Goal: Information Seeking & Learning: Learn about a topic

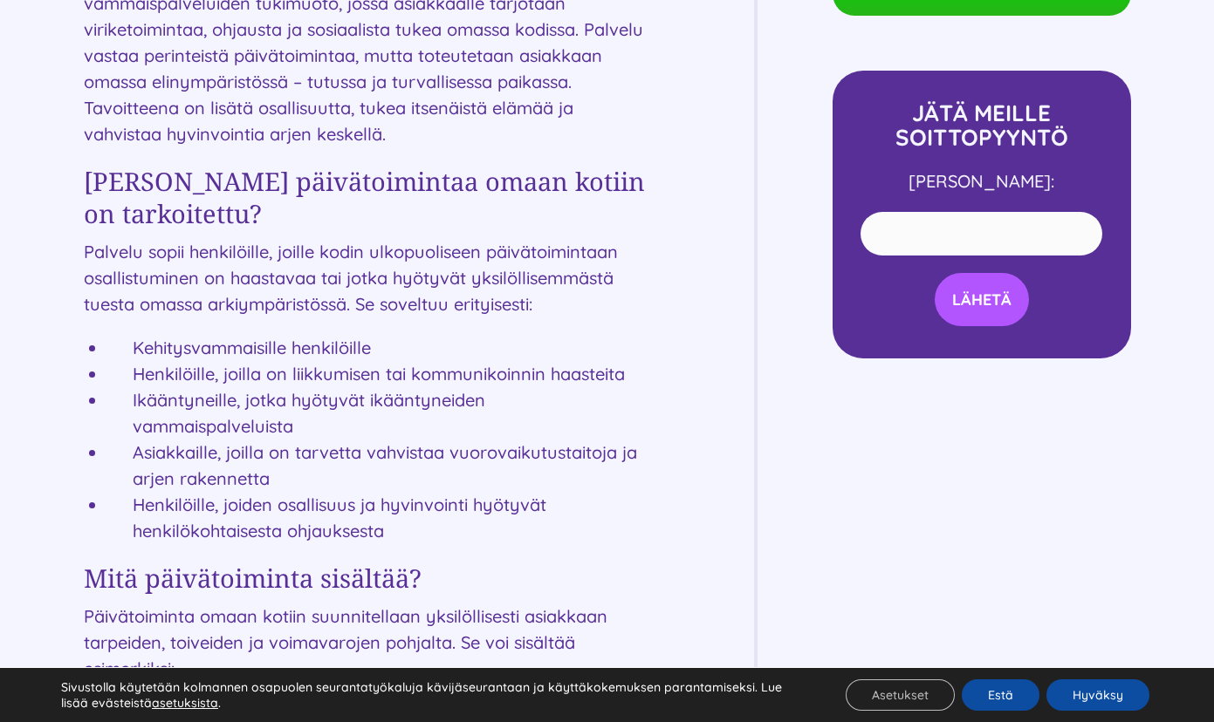
scroll to position [872, 0]
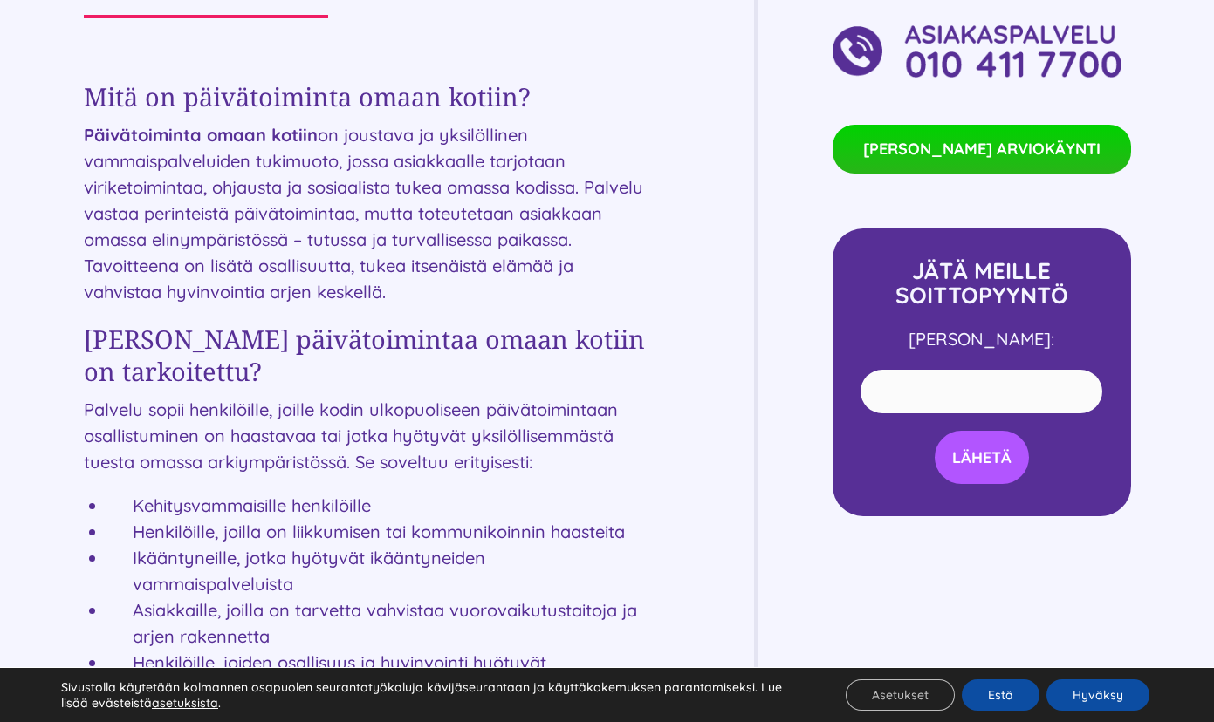
click at [202, 224] on p "Päivätoiminta omaan kotiin on joustava ja yksilöllinen vammaispalveluiden tukim…" at bounding box center [366, 213] width 565 height 183
click at [317, 184] on p "Päivätoiminta omaan kotiin on joustava ja yksilöllinen vammaispalveluiden tukim…" at bounding box center [366, 213] width 565 height 183
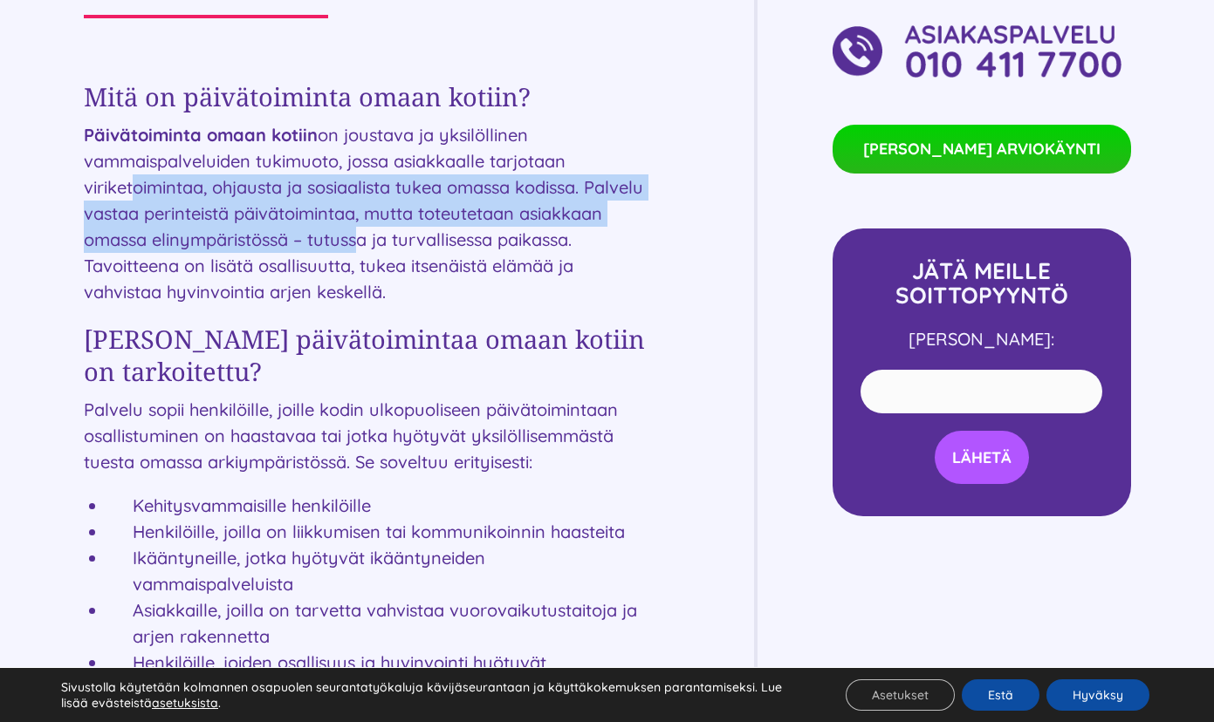
drag, startPoint x: 123, startPoint y: 175, endPoint x: 437, endPoint y: 249, distance: 322.5
click at [437, 249] on p "Päivätoiminta omaan kotiin on joustava ja yksilöllinen vammaispalveluiden tukim…" at bounding box center [366, 213] width 565 height 183
click at [173, 209] on p "Päivätoiminta omaan kotiin on joustava ja yksilöllinen vammaispalveluiden tukim…" at bounding box center [366, 213] width 565 height 183
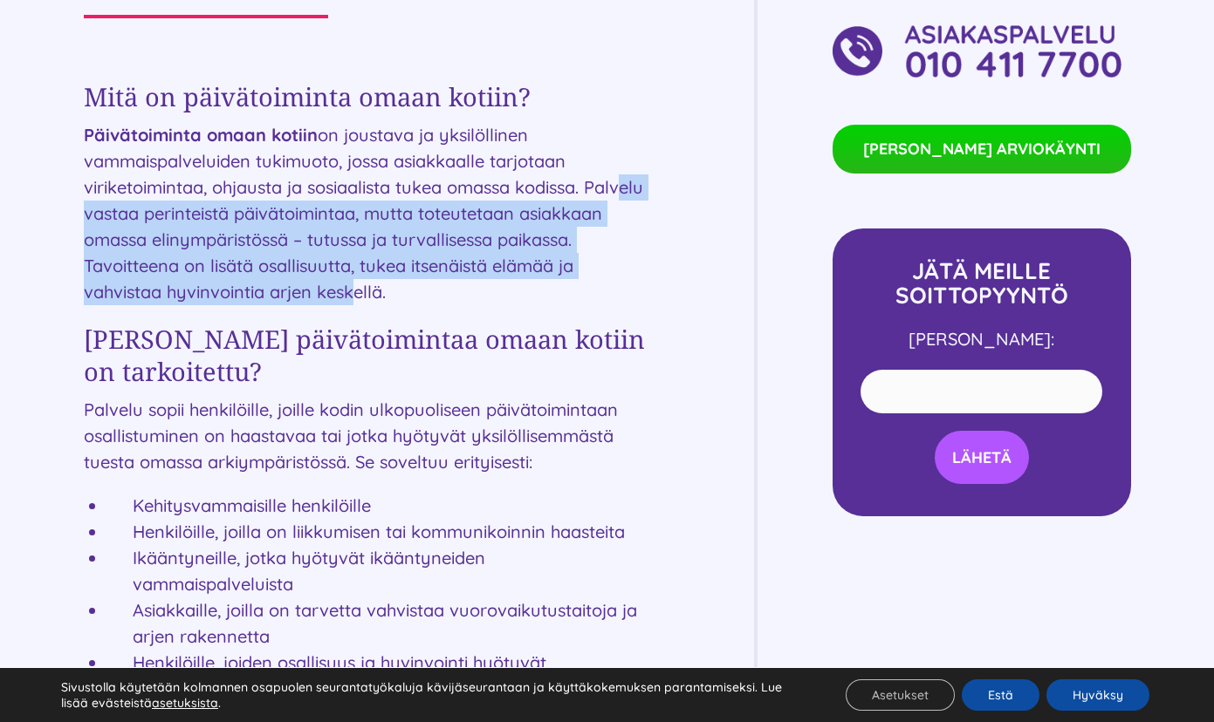
drag, startPoint x: 113, startPoint y: 217, endPoint x: 363, endPoint y: 299, distance: 263.5
click at [363, 299] on p "Päivätoiminta omaan kotiin on joustava ja yksilöllinen vammaispalveluiden tukim…" at bounding box center [366, 213] width 565 height 183
drag, startPoint x: 363, startPoint y: 299, endPoint x: 195, endPoint y: 219, distance: 186.5
click at [195, 219] on p "Päivätoiminta omaan kotiin on joustava ja yksilöllinen vammaispalveluiden tukim…" at bounding box center [366, 213] width 565 height 183
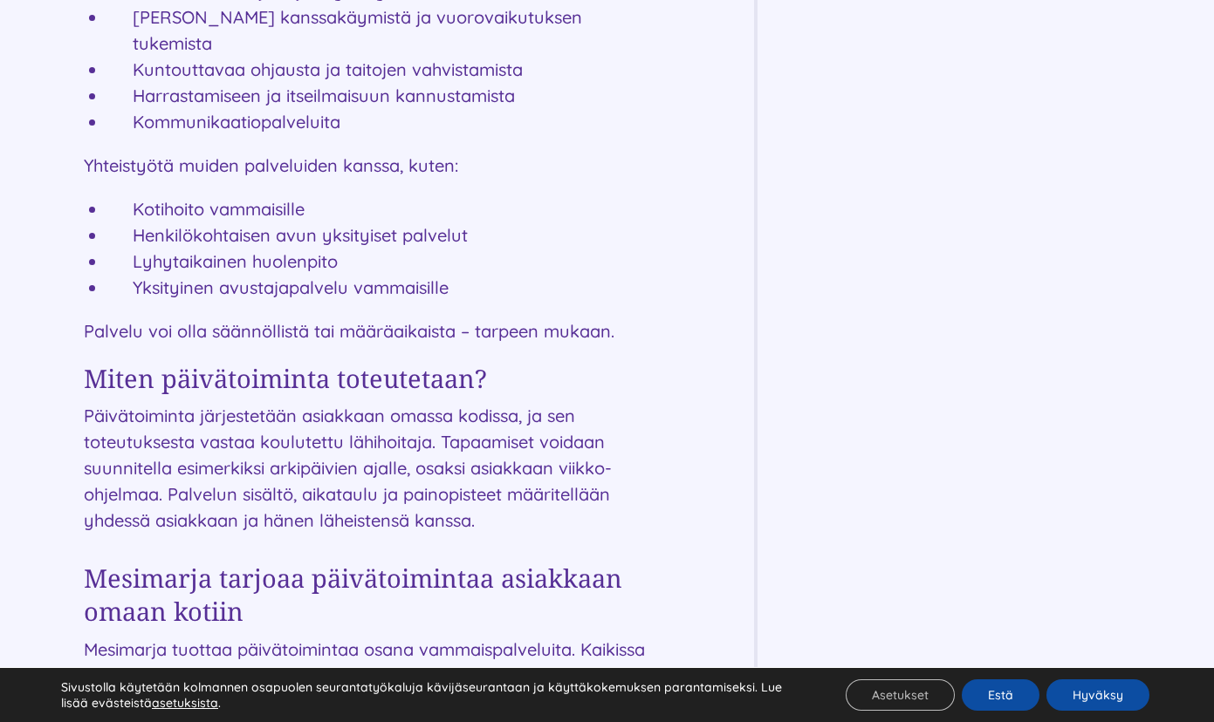
scroll to position [1832, 0]
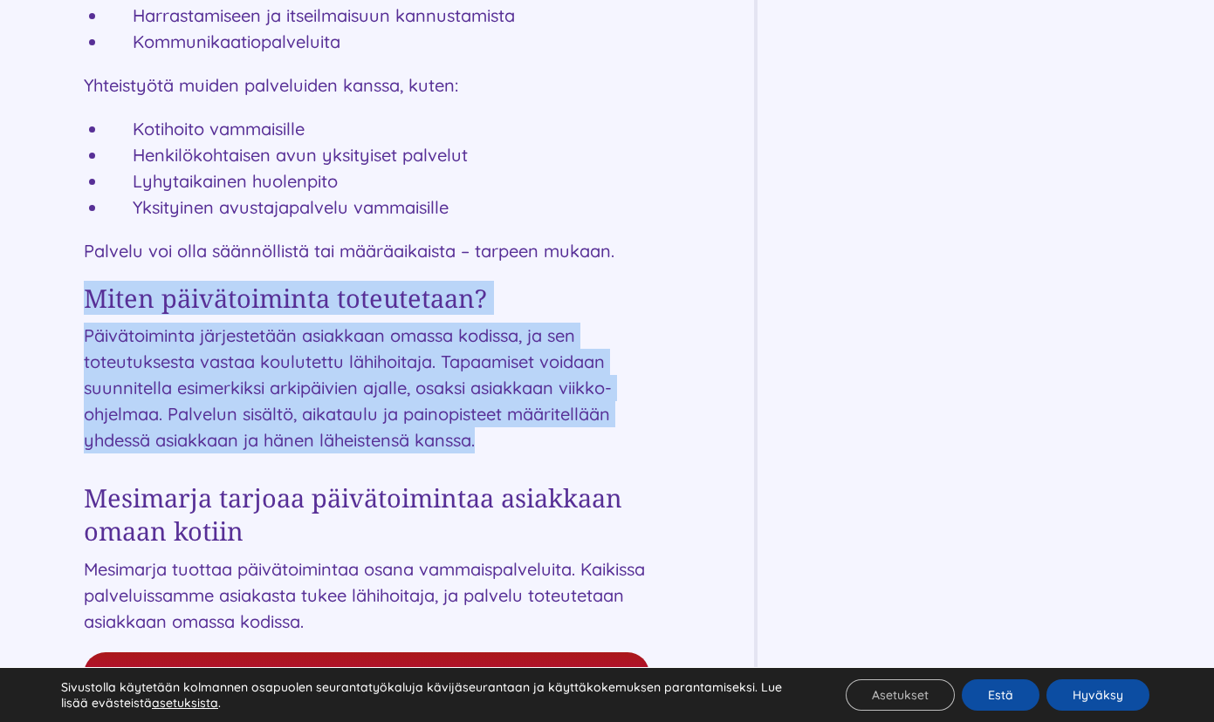
drag, startPoint x: 75, startPoint y: 268, endPoint x: 488, endPoint y: 407, distance: 435.3
click at [192, 331] on p "Päivätoiminta järjestetään asiakkaan omassa kodissa, ja sen toteutuksesta vasta…" at bounding box center [366, 388] width 565 height 131
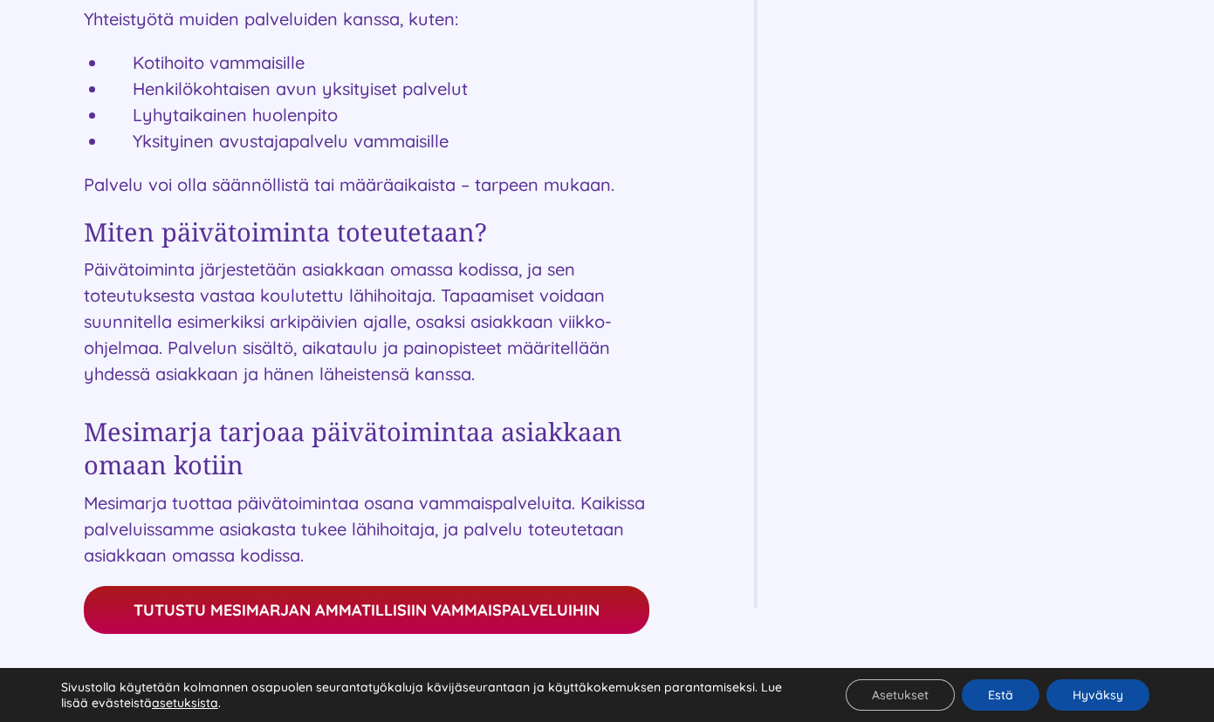
scroll to position [2007, 0]
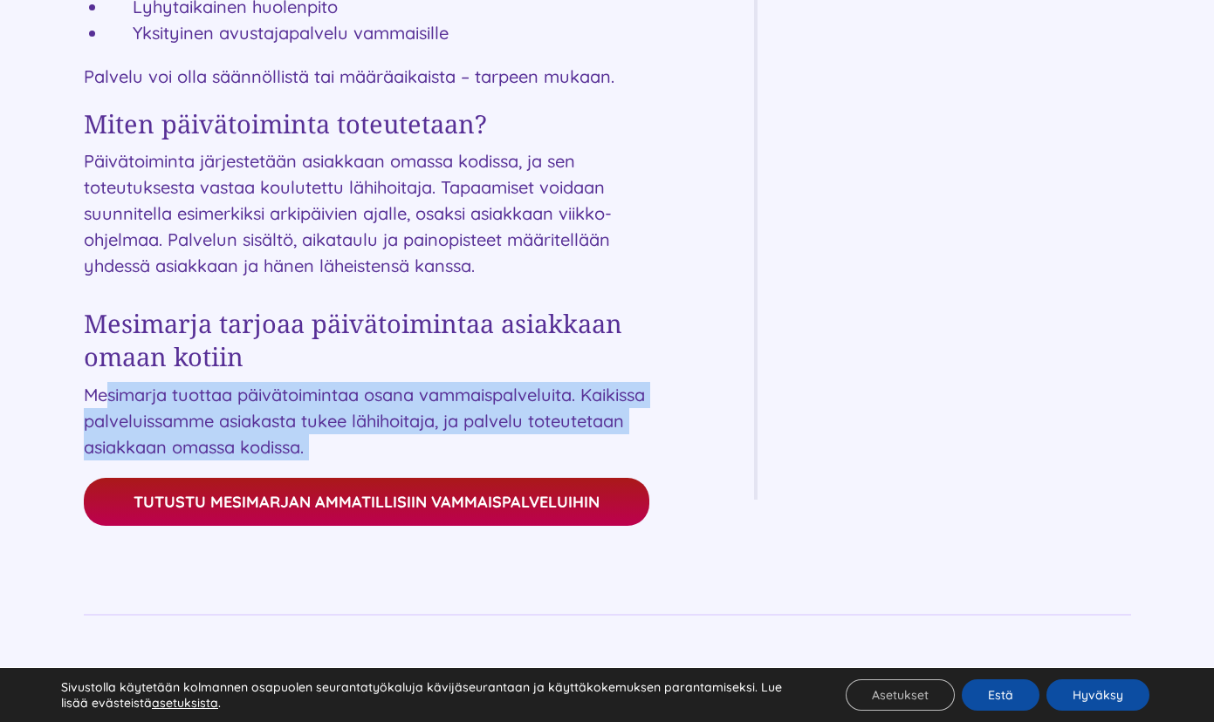
drag, startPoint x: 111, startPoint y: 364, endPoint x: 455, endPoint y: 441, distance: 353.2
drag, startPoint x: 455, startPoint y: 441, endPoint x: 282, endPoint y: 380, distance: 184.0
click at [282, 382] on p "Mesimarja tuottaa päivätoimintaa osana vammaispalveluita. Kaikissa palveluissam…" at bounding box center [366, 421] width 565 height 79
drag, startPoint x: 83, startPoint y: 365, endPoint x: 420, endPoint y: 419, distance: 341.1
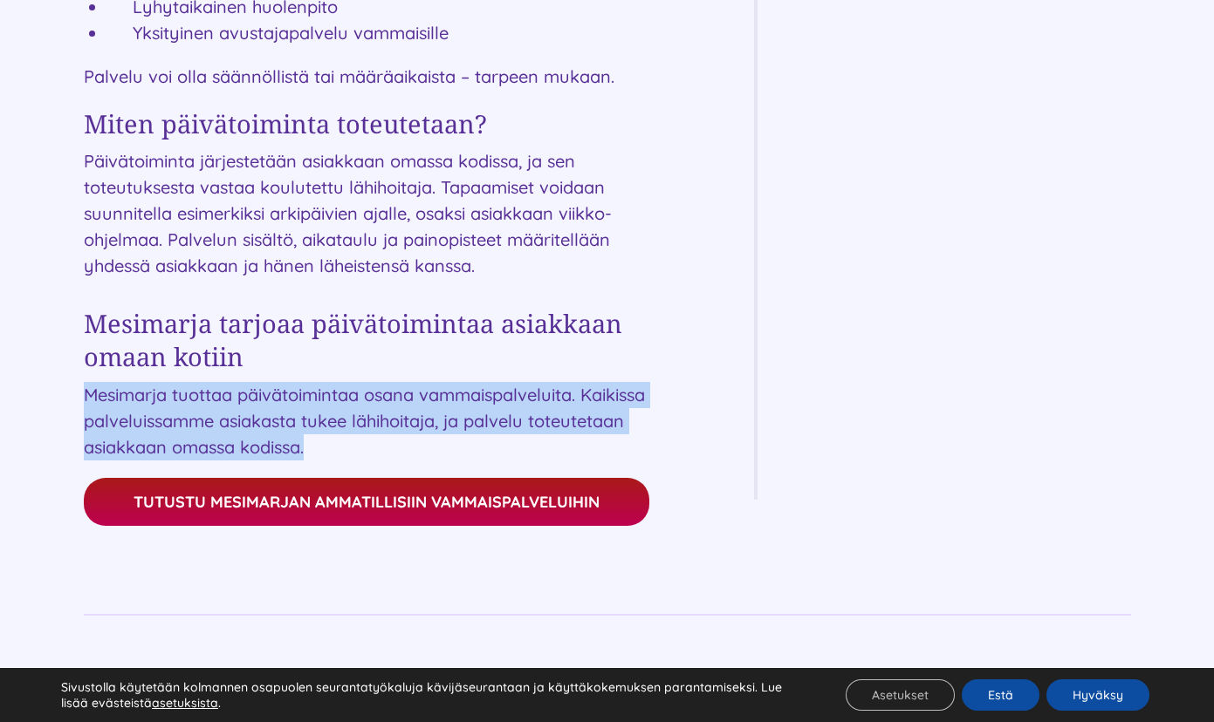
click at [420, 419] on p "Mesimarja tuottaa päivätoimintaa osana vammaispalveluita. Kaikissa palveluissam…" at bounding box center [366, 421] width 565 height 79
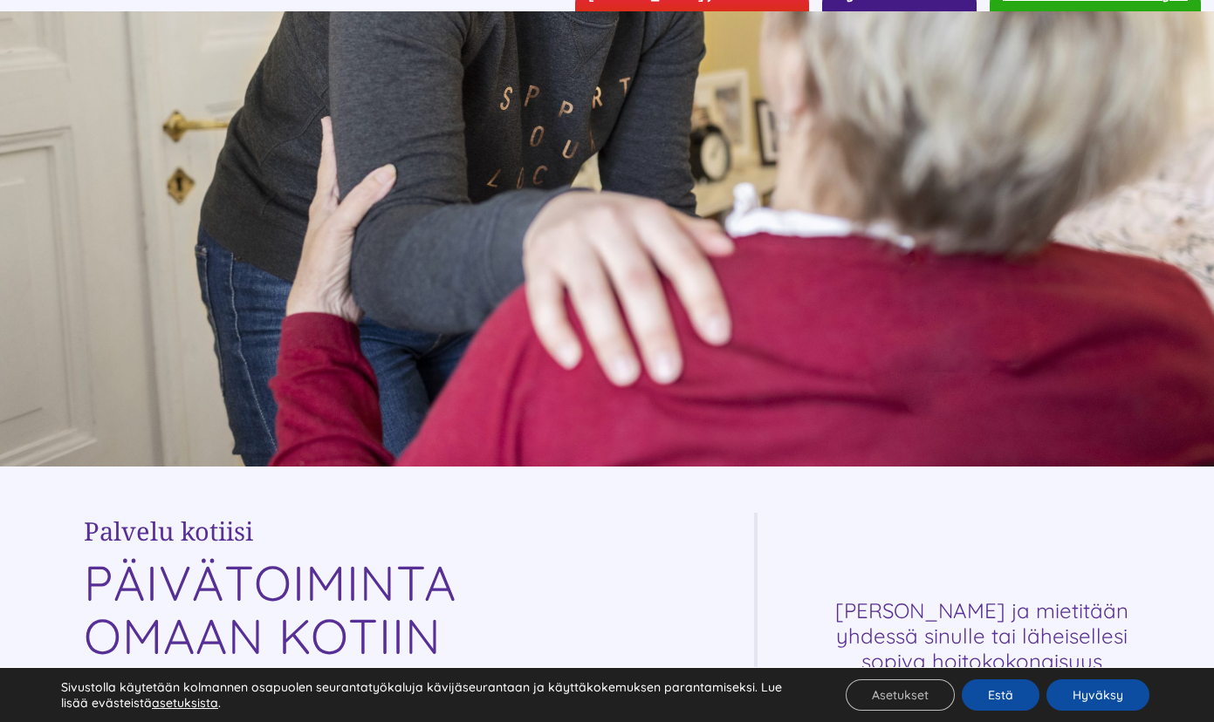
scroll to position [0, 0]
